Goal: Transaction & Acquisition: Download file/media

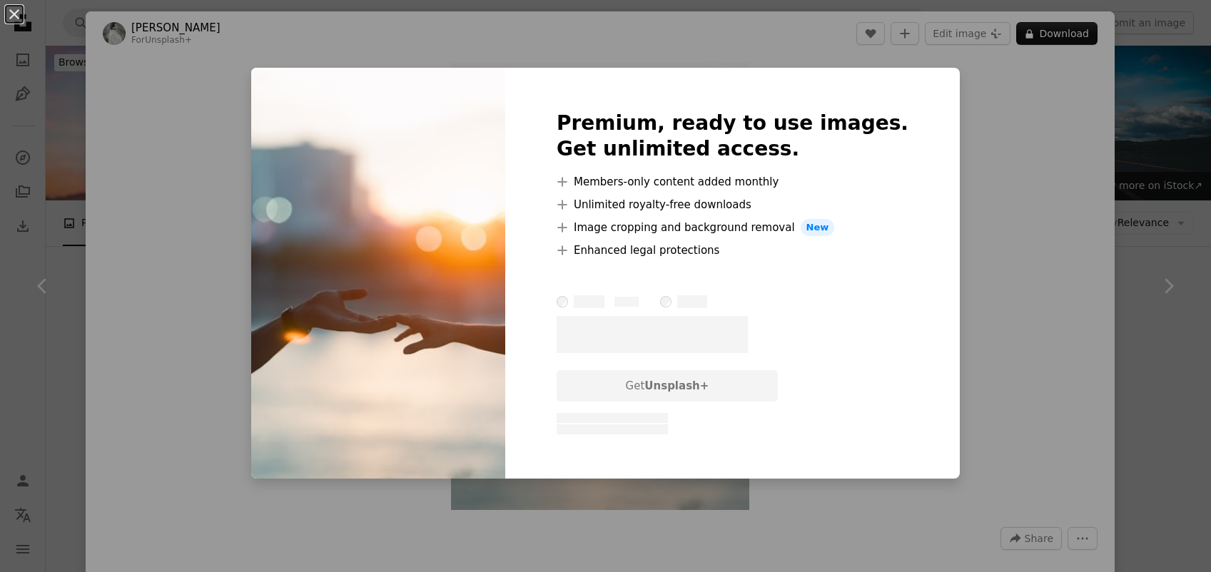
scroll to position [981, 0]
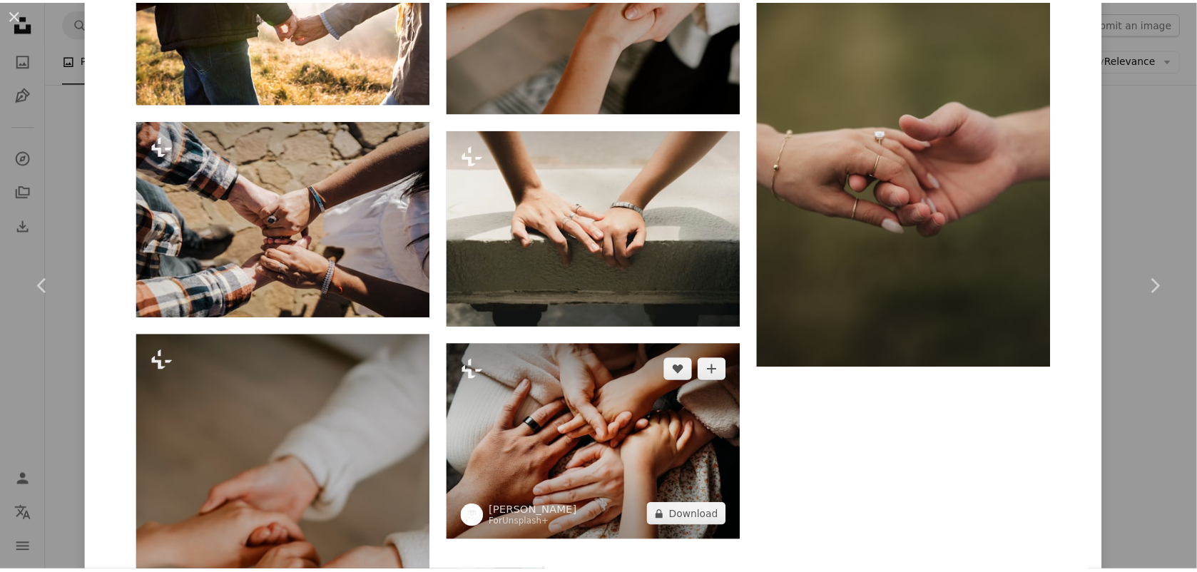
scroll to position [4549, 0]
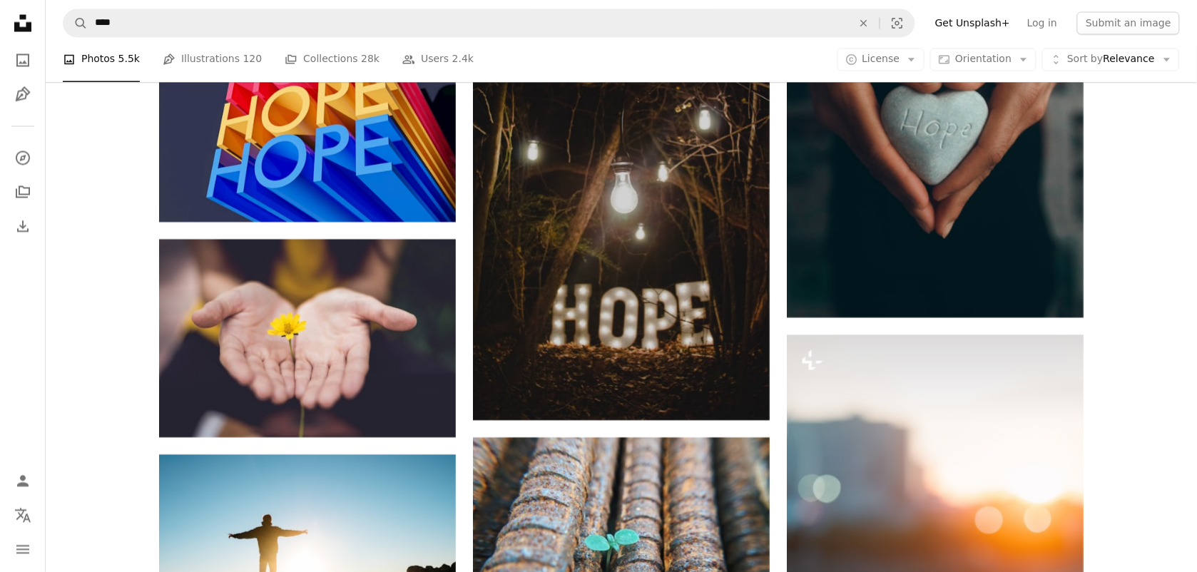
scroll to position [624, 0]
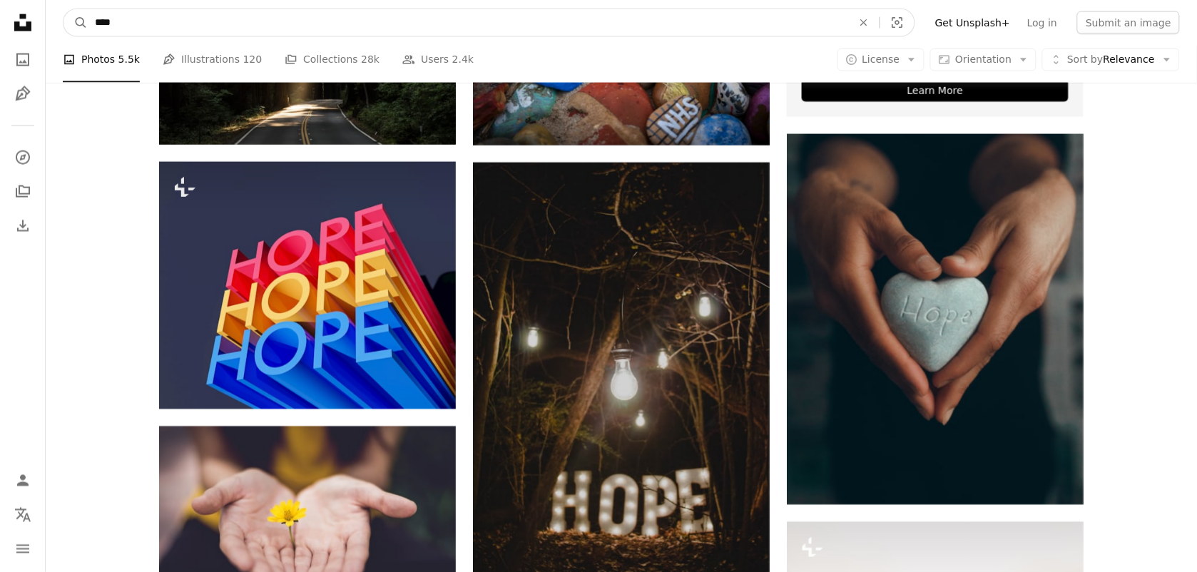
drag, startPoint x: 153, startPoint y: 23, endPoint x: 47, endPoint y: 23, distance: 106.3
click at [47, 24] on nav "A magnifying glass **** An X shape Visual search Filters Get Unsplash+ Log in S…" at bounding box center [622, 23] width 1152 height 46
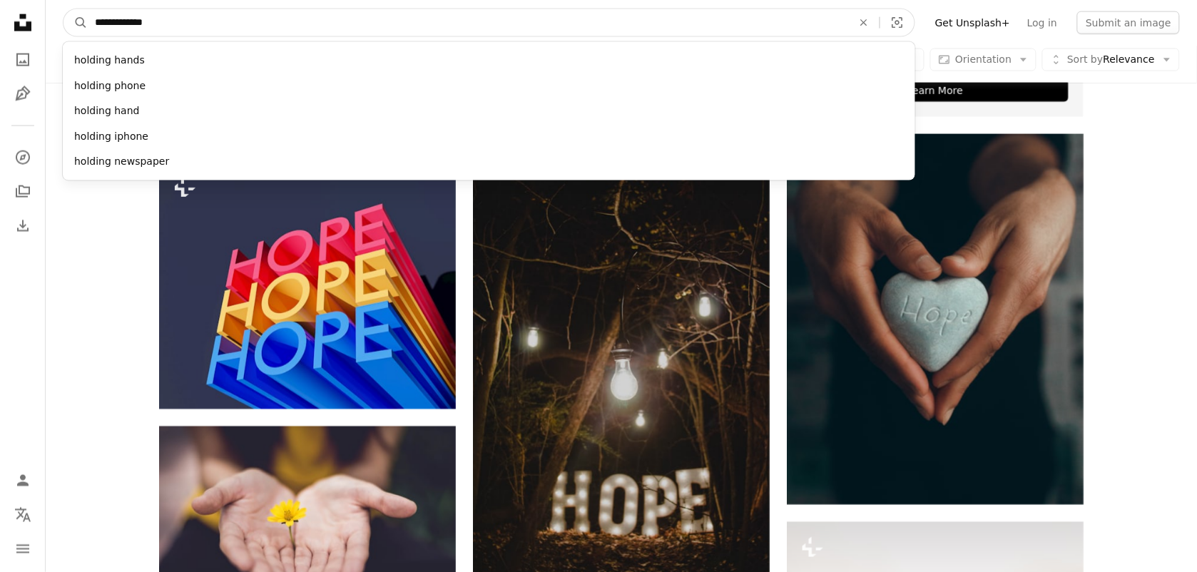
type input "**********"
click at [64, 9] on button "A magnifying glass" at bounding box center [76, 22] width 24 height 27
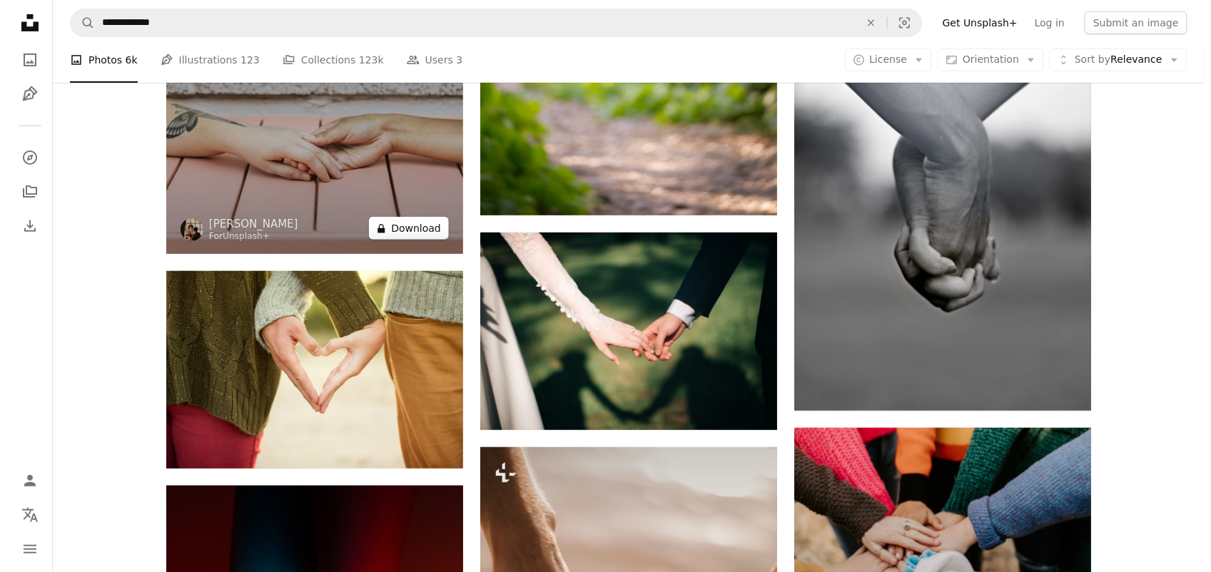
scroll to position [1873, 0]
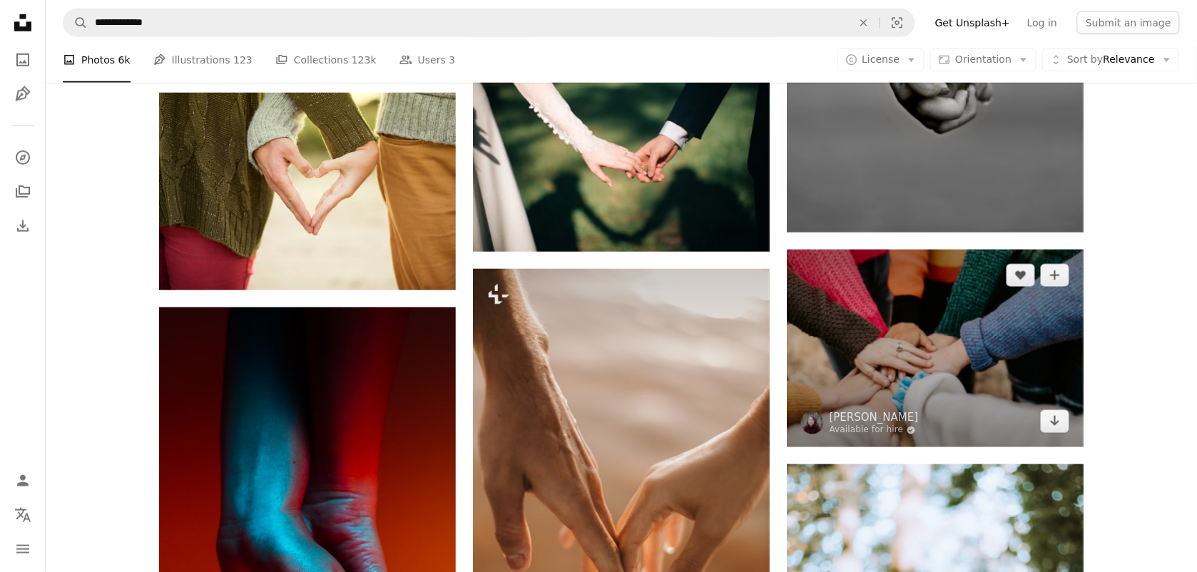
click at [972, 365] on img at bounding box center [935, 349] width 297 height 198
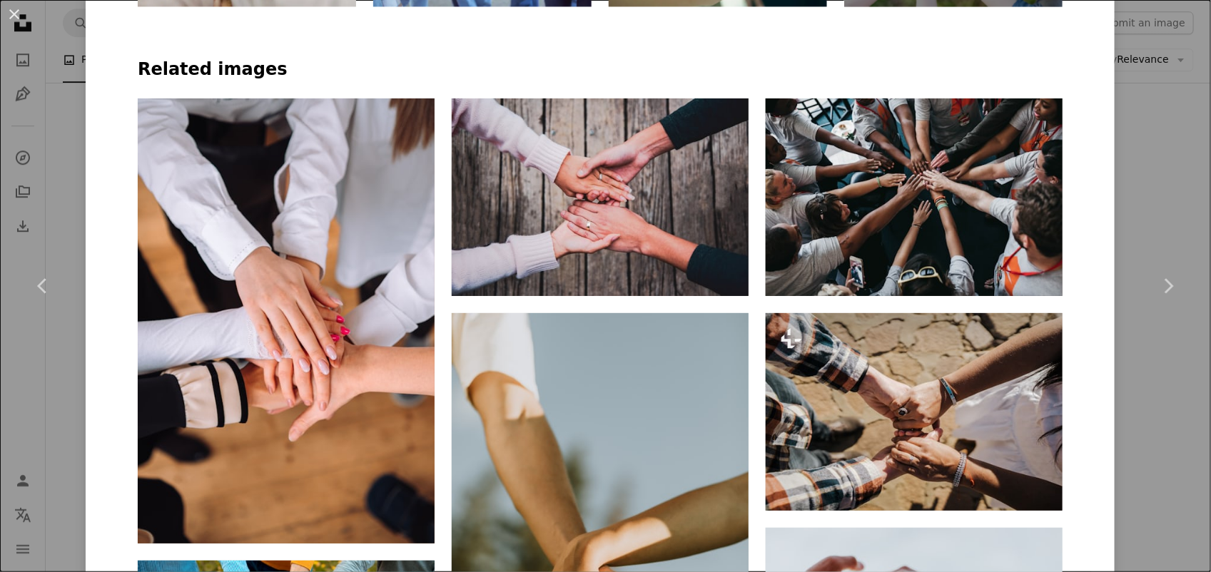
scroll to position [1070, 0]
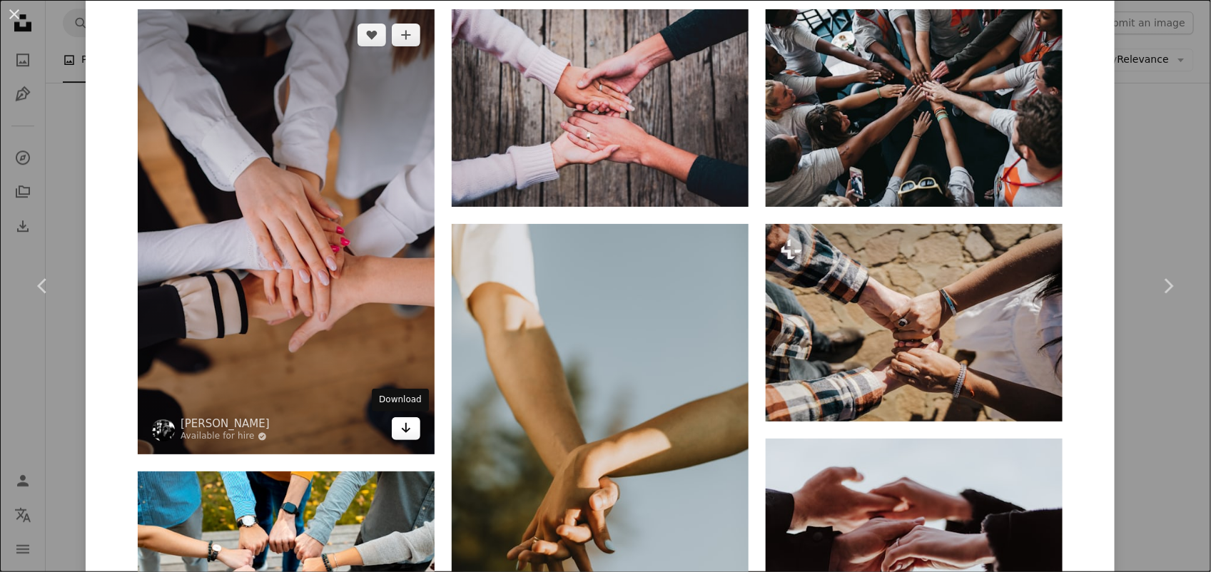
click at [401, 428] on icon "Arrow pointing down" at bounding box center [405, 428] width 11 height 17
